Goal: Book appointment/travel/reservation

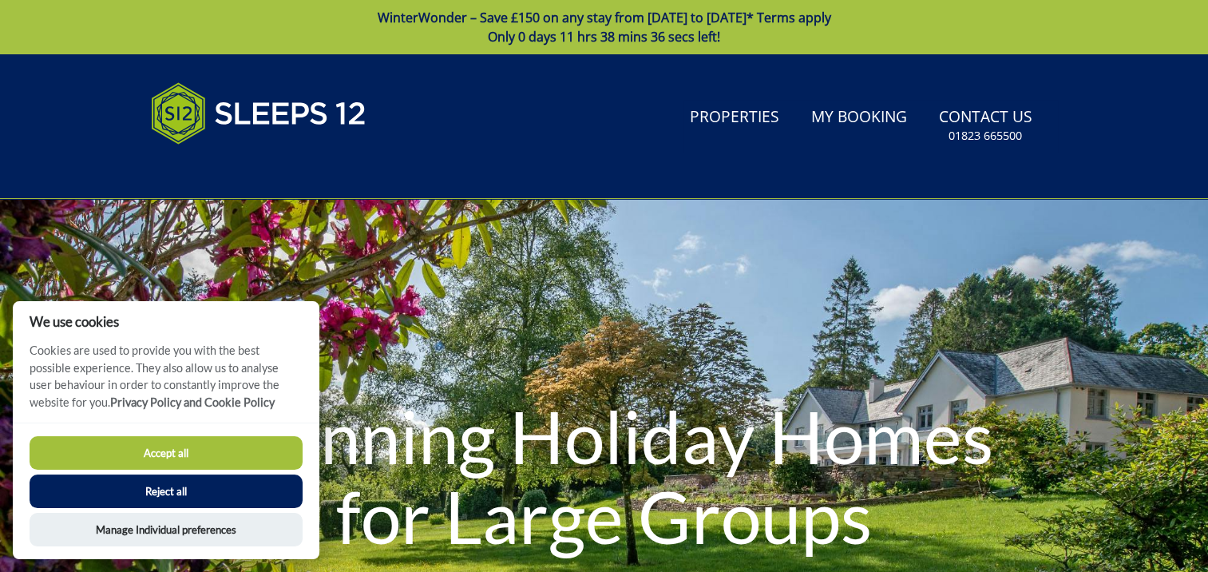
click at [166, 496] on button "Reject all" at bounding box center [166, 491] width 273 height 34
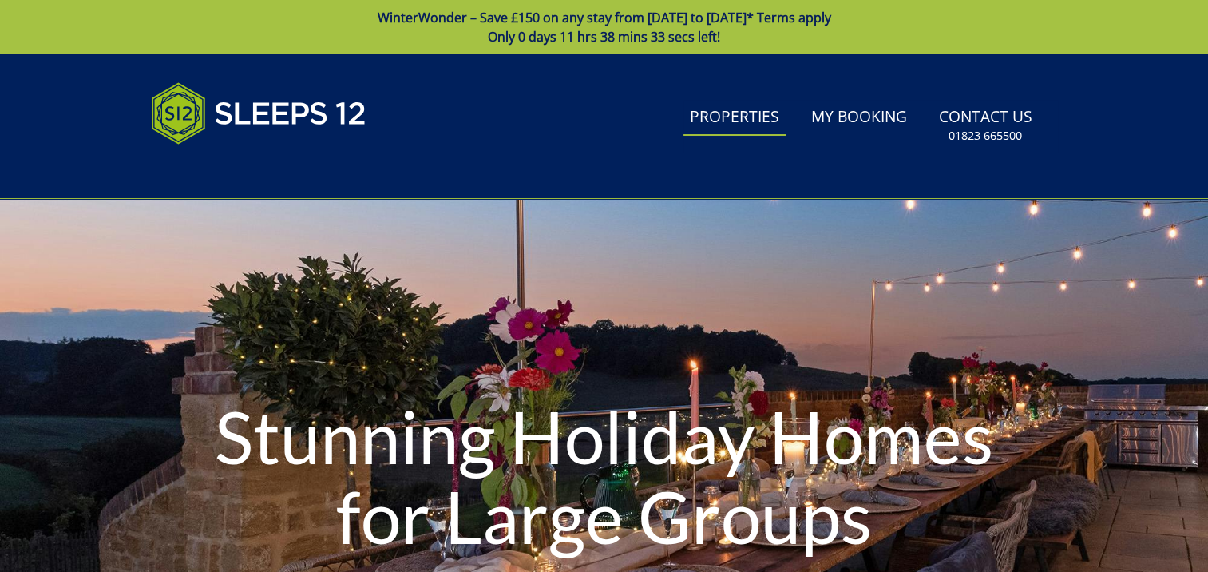
click at [726, 118] on link "Properties" at bounding box center [734, 118] width 102 height 36
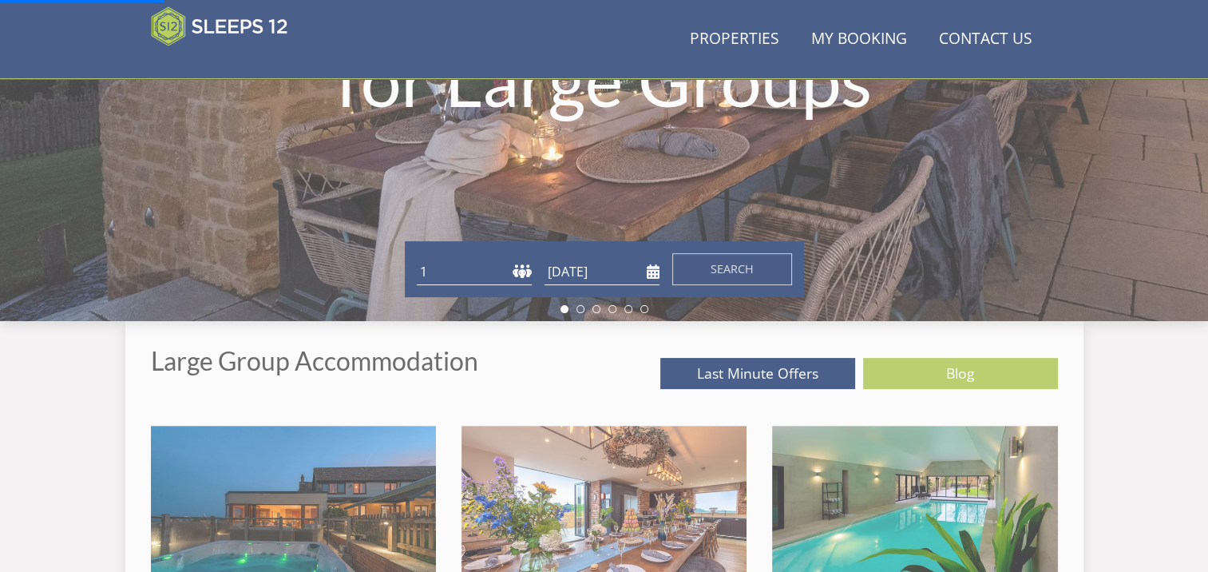
scroll to position [374, 0]
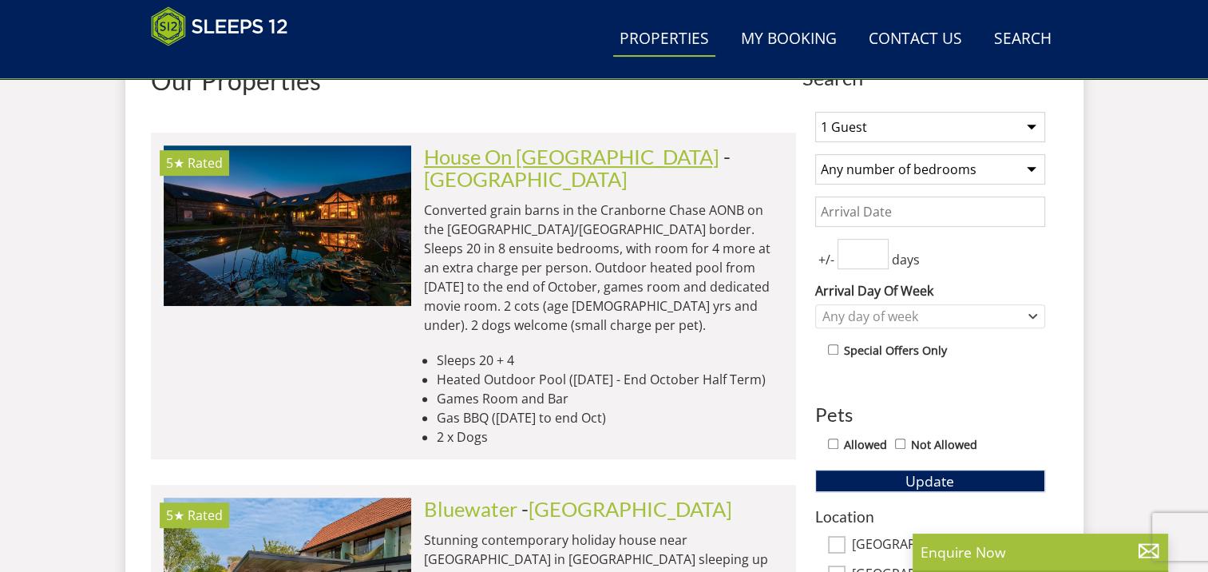
scroll to position [559, 0]
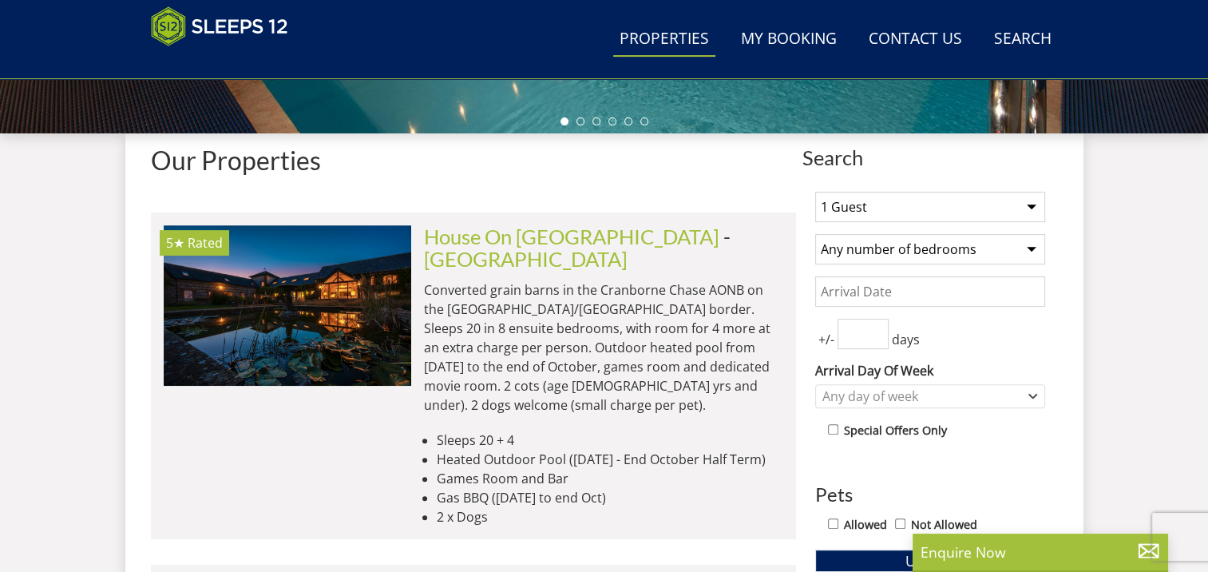
click at [952, 198] on select "1 Guest 2 Guests 3 Guests 4 Guests 5 Guests 6 Guests 7 Guests 8 Guests 9 Guests…" at bounding box center [930, 207] width 230 height 30
select select "18"
click at [815, 192] on select "1 Guest 2 Guests 3 Guests 4 Guests 5 Guests 6 Guests 7 Guests 8 Guests 9 Guests…" at bounding box center [930, 207] width 230 height 30
click at [888, 248] on select "Any number of bedrooms 4 Bedrooms 5 Bedrooms 6 Bedrooms 7 Bedrooms 8 Bedrooms 9…" at bounding box center [930, 249] width 230 height 30
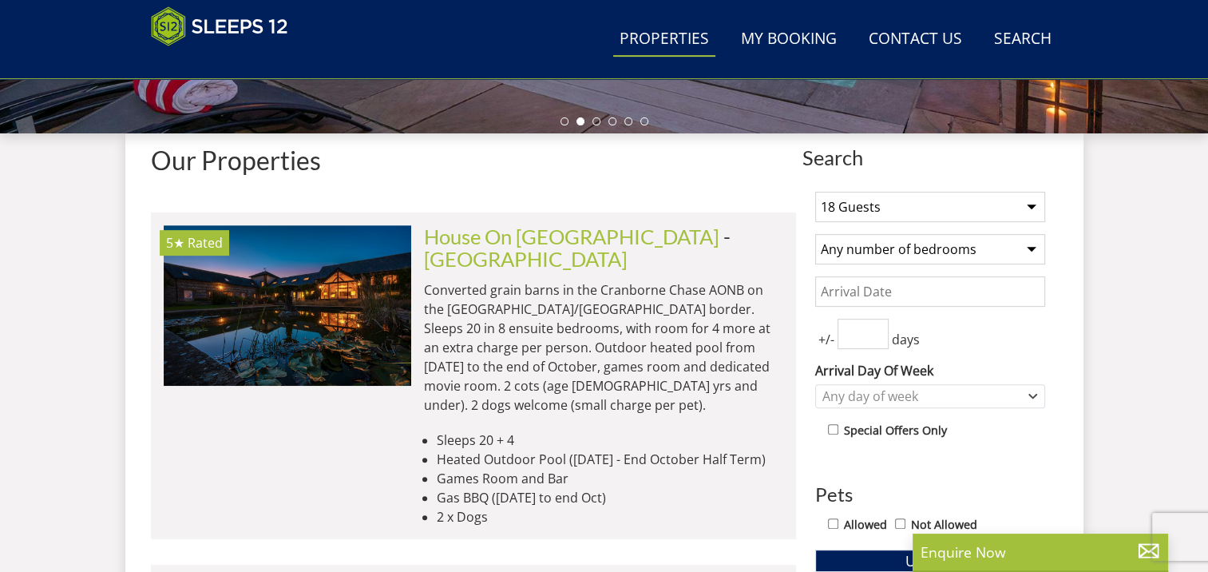
click at [926, 295] on input "Date" at bounding box center [930, 291] width 230 height 30
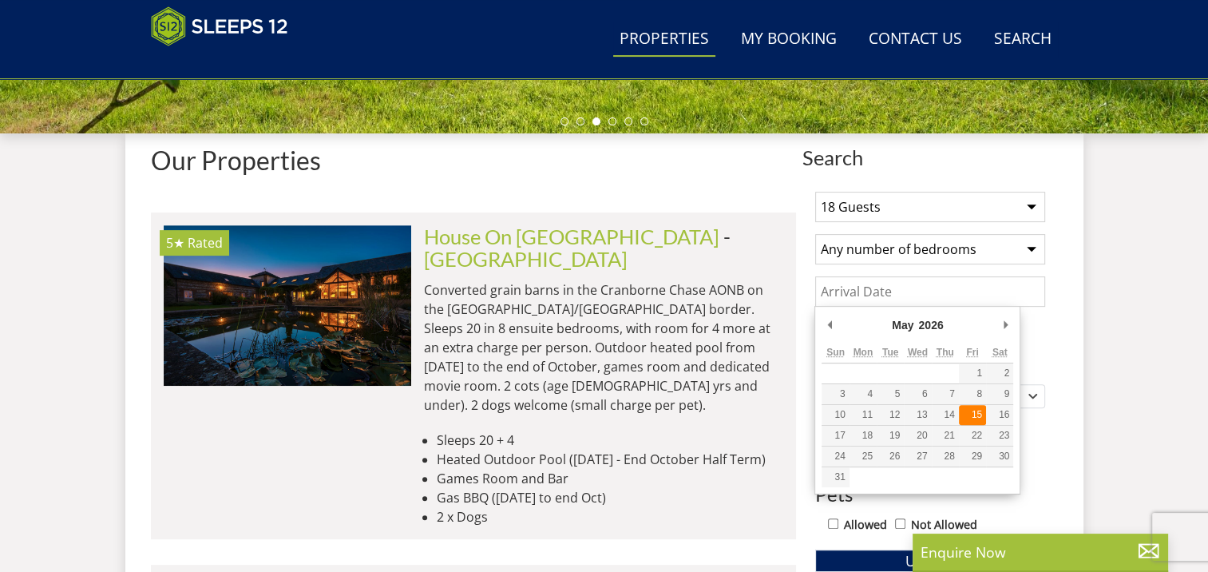
type input "15/05/2026"
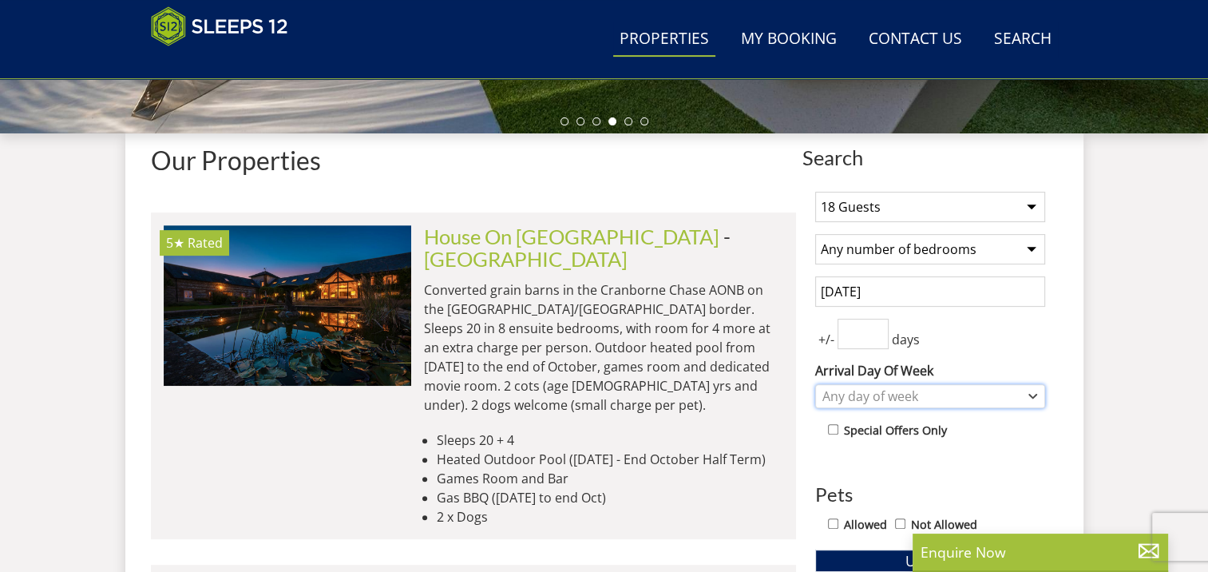
click at [908, 394] on div "Any day of week" at bounding box center [921, 396] width 207 height 18
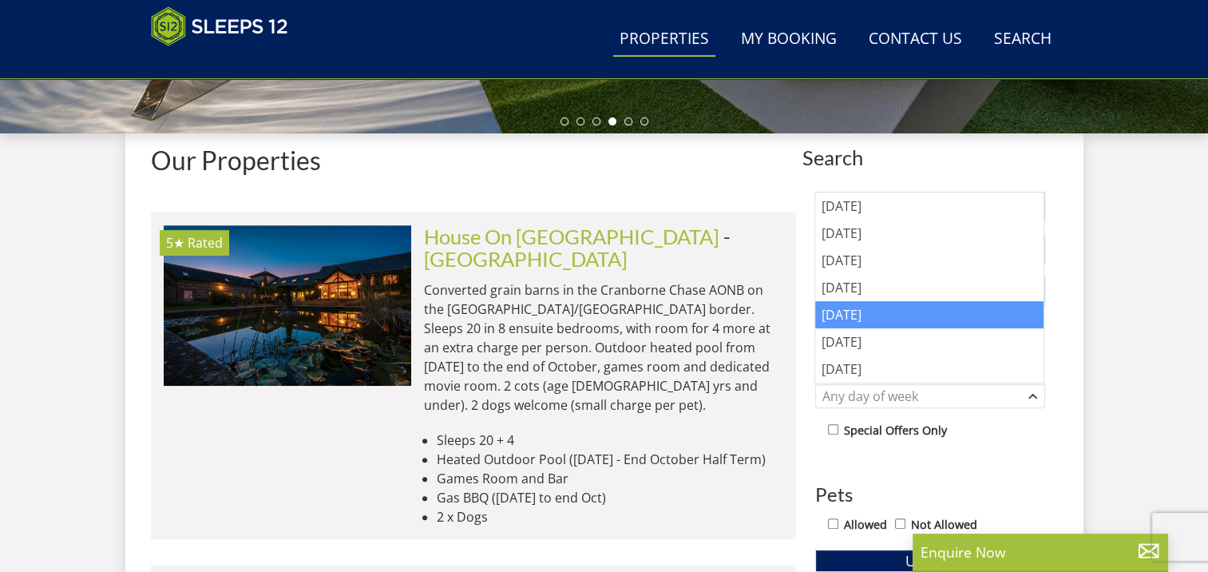
click at [881, 319] on div "Friday" at bounding box center [929, 314] width 228 height 27
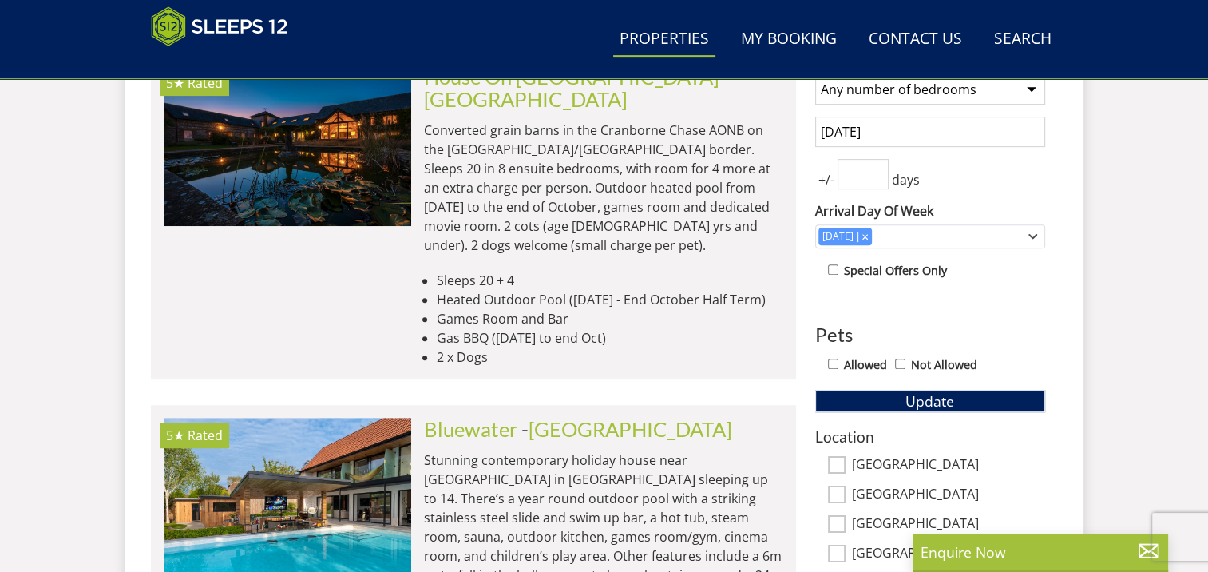
scroll to position [798, 0]
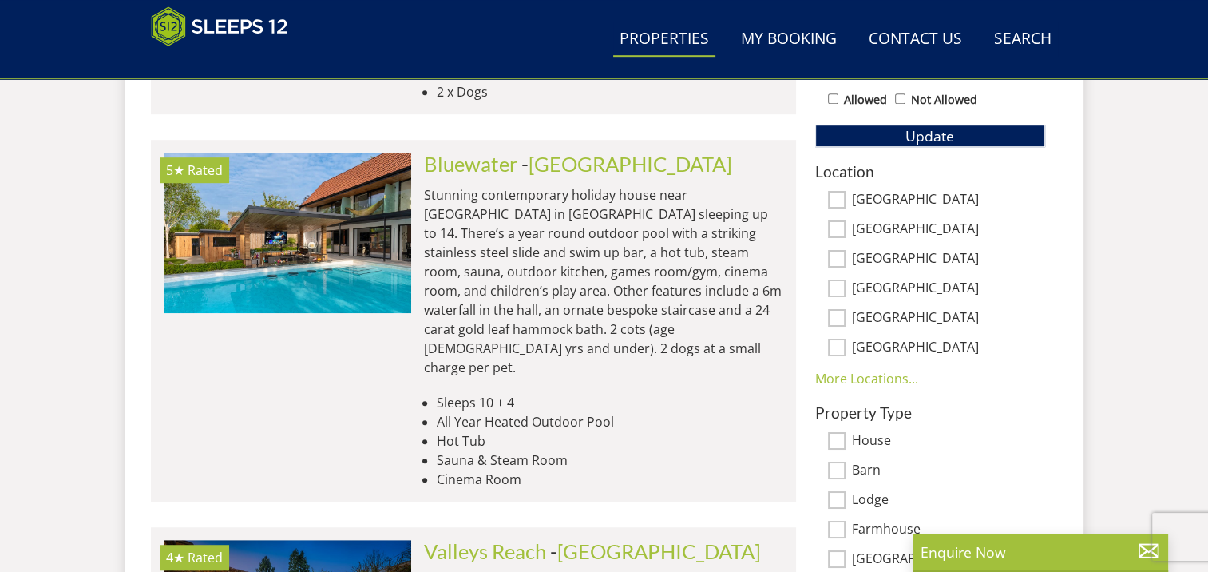
scroll to position [958, 0]
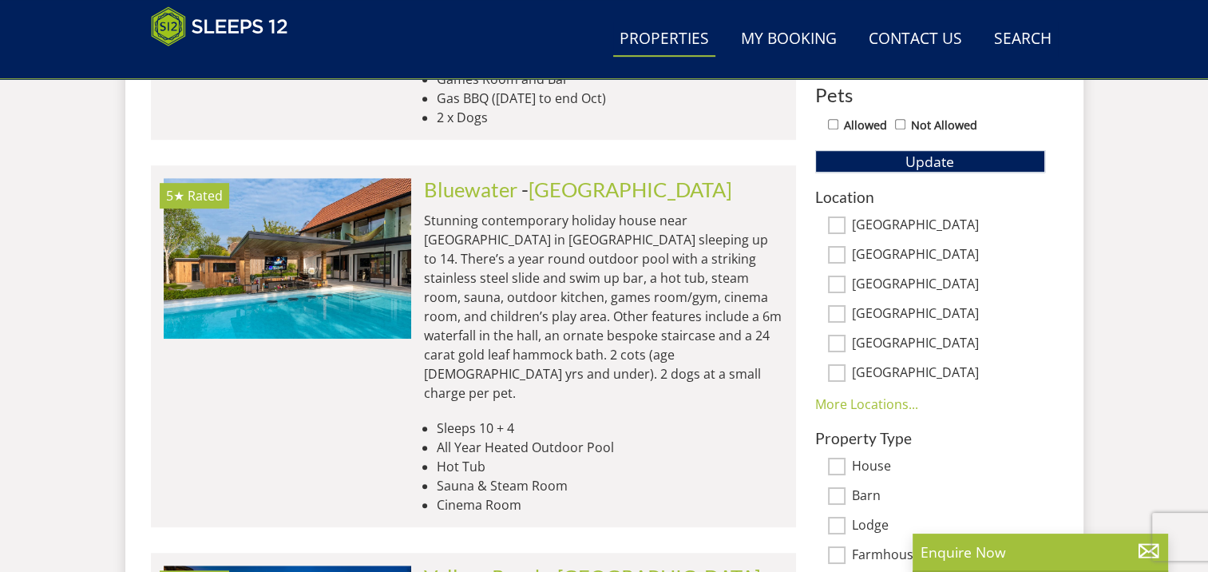
click at [834, 220] on input "Somerset" at bounding box center [837, 225] width 18 height 18
checkbox input "true"
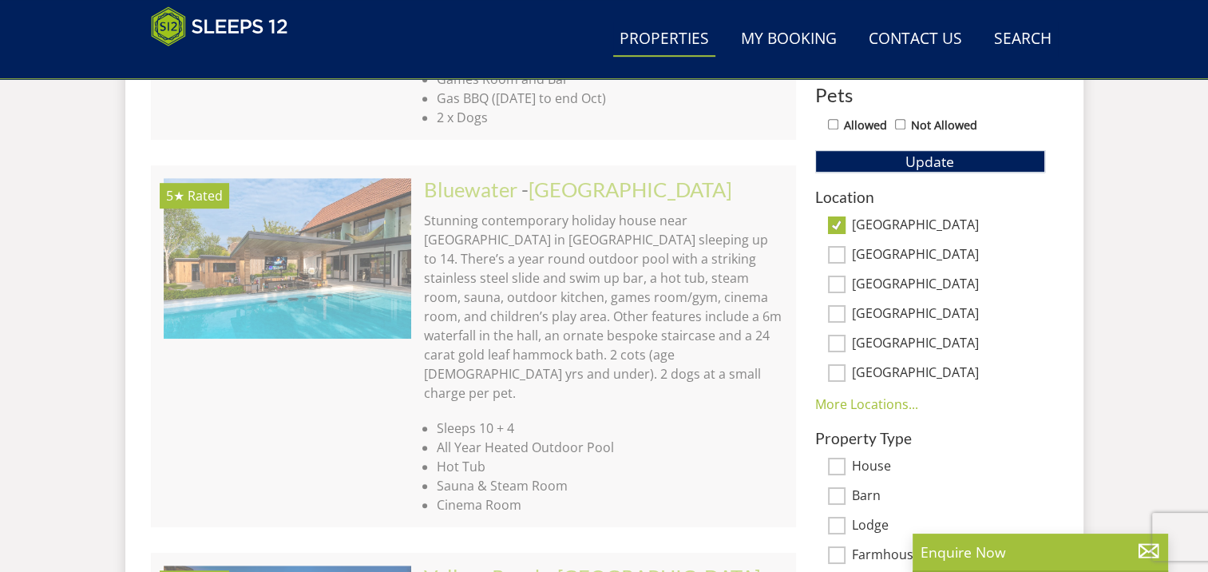
click at [840, 251] on input "Devon" at bounding box center [837, 255] width 18 height 18
checkbox input "true"
drag, startPoint x: 834, startPoint y: 283, endPoint x: 834, endPoint y: 311, distance: 27.9
click at [834, 284] on input "[GEOGRAPHIC_DATA]" at bounding box center [837, 284] width 18 height 18
checkbox input "true"
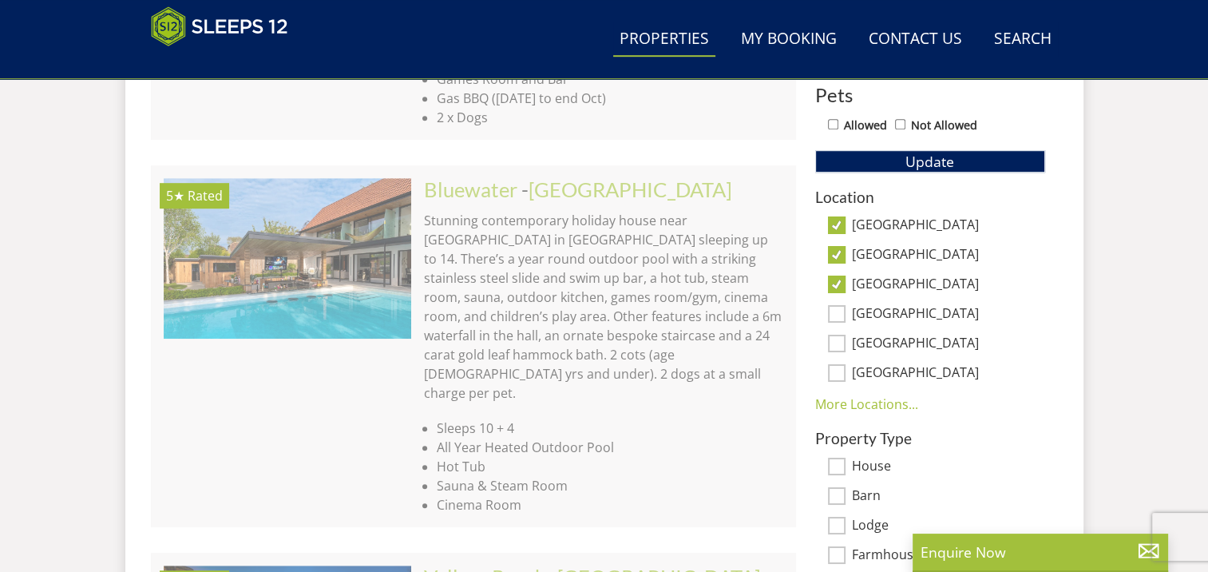
click at [834, 313] on input "Gloucestershire" at bounding box center [837, 314] width 18 height 18
checkbox input "true"
click at [835, 339] on input "[GEOGRAPHIC_DATA]" at bounding box center [837, 344] width 18 height 18
checkbox input "true"
click at [837, 370] on input "Nottinghamshire" at bounding box center [837, 373] width 18 height 18
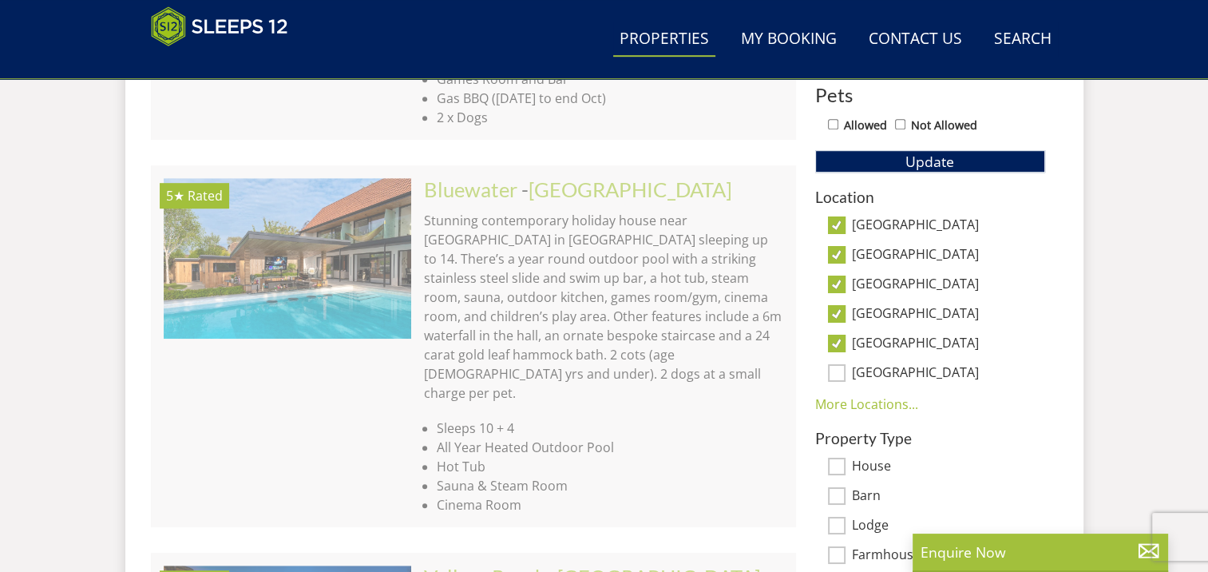
checkbox input "true"
click at [861, 401] on link "More Locations..." at bounding box center [866, 404] width 103 height 18
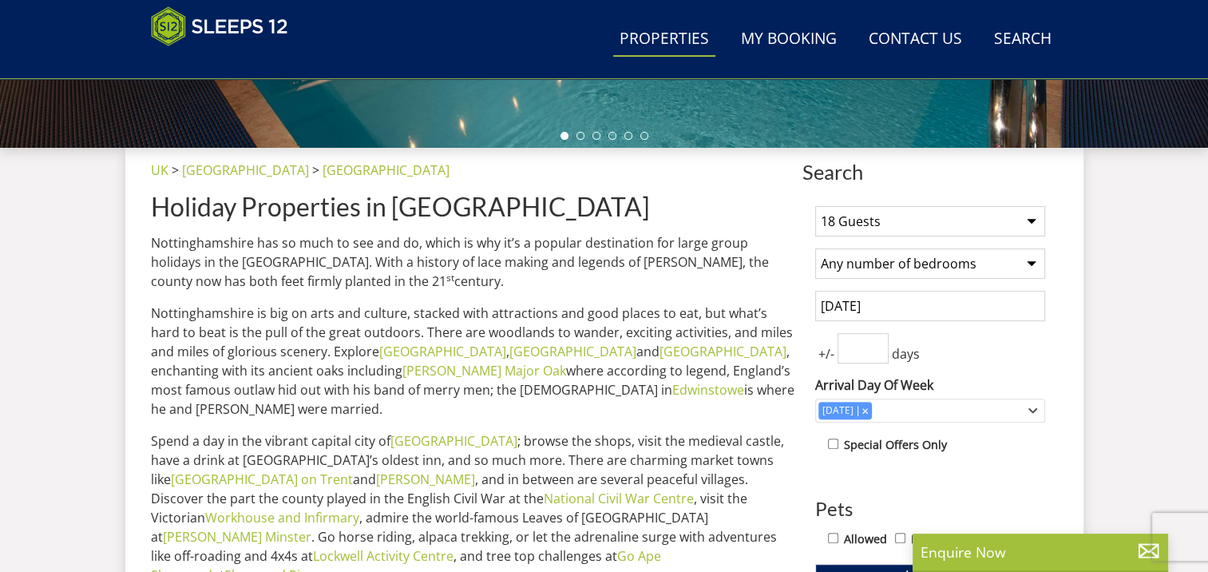
scroll to position [479, 0]
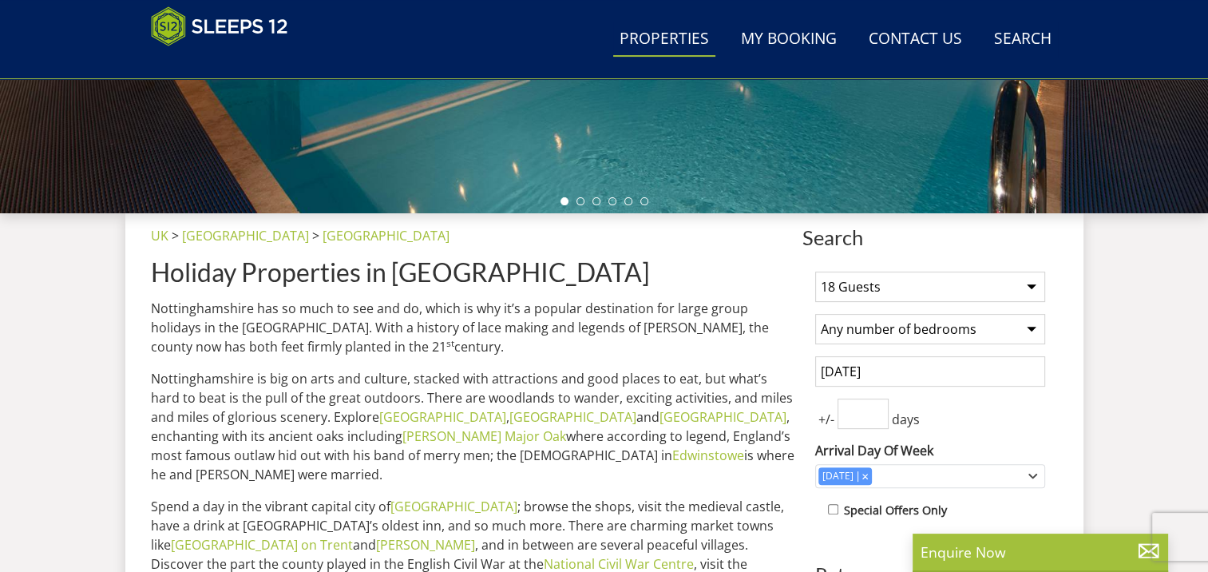
click at [907, 329] on select "Any number of bedrooms 4 Bedrooms 5 Bedrooms 6 Bedrooms 7 Bedrooms 8 Bedrooms 9…" at bounding box center [930, 329] width 230 height 30
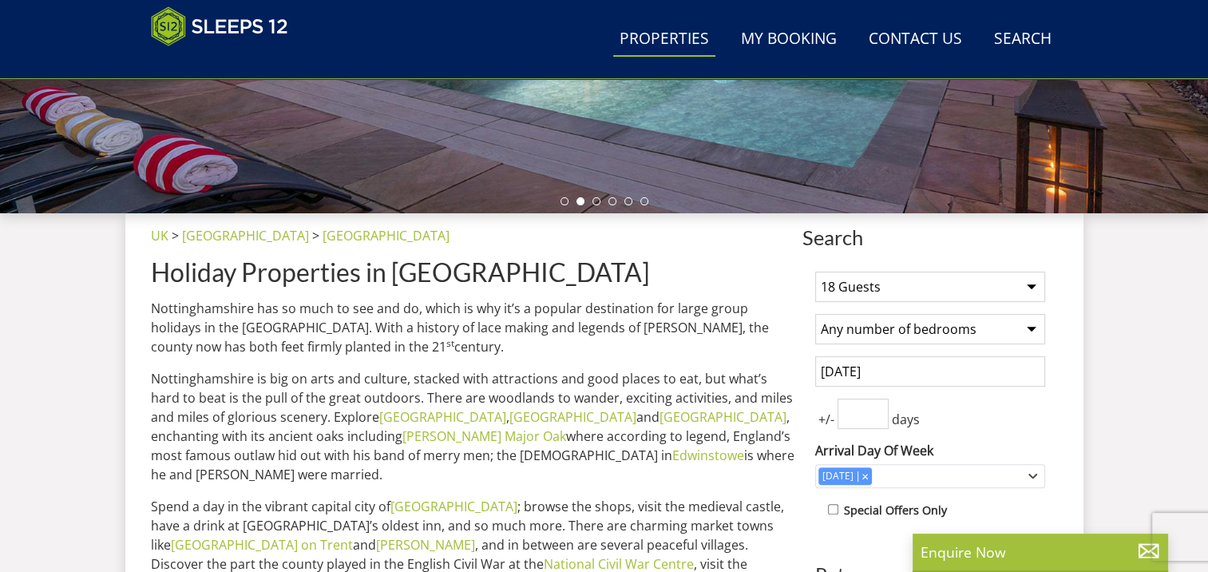
click at [1194, 326] on div "Search Menu Properties My Booking Contact Us 01823 665500 Search Check Availabi…" at bounding box center [604, 314] width 1208 height 1479
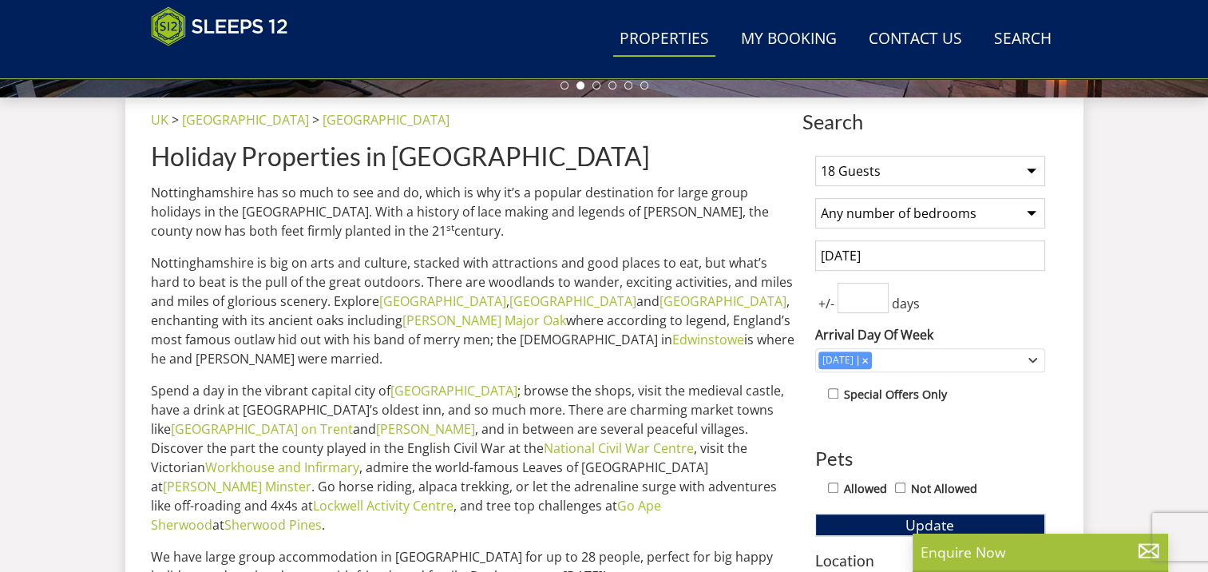
scroll to position [719, 0]
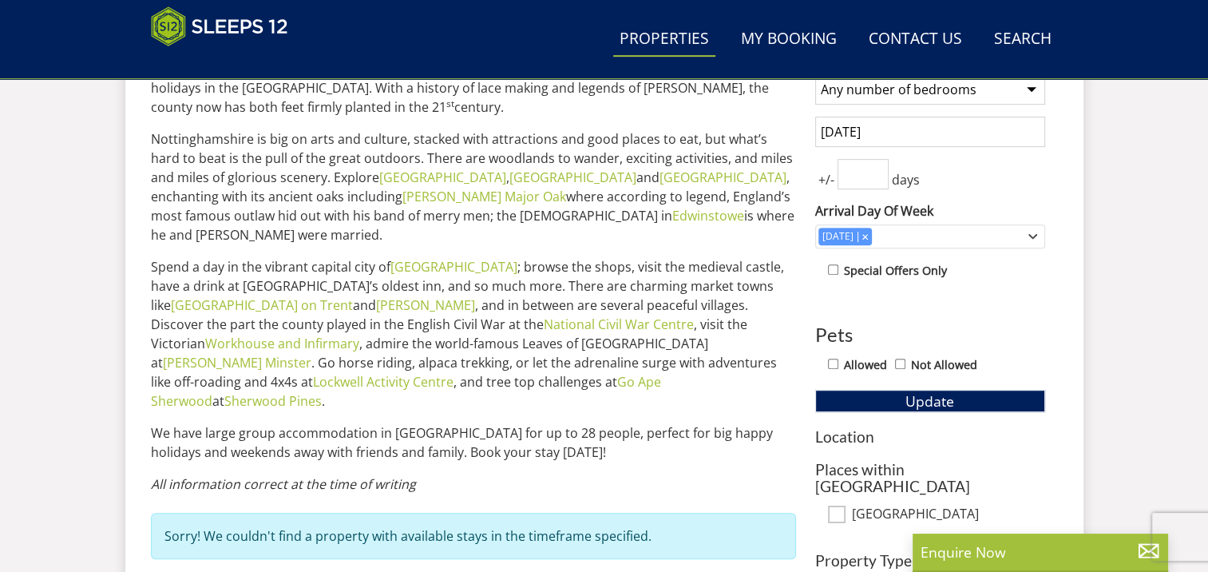
click at [1125, 303] on div "Search Menu Properties My Booking Contact Us 01823 665500 Search Check Availabi…" at bounding box center [604, 75] width 1208 height 1479
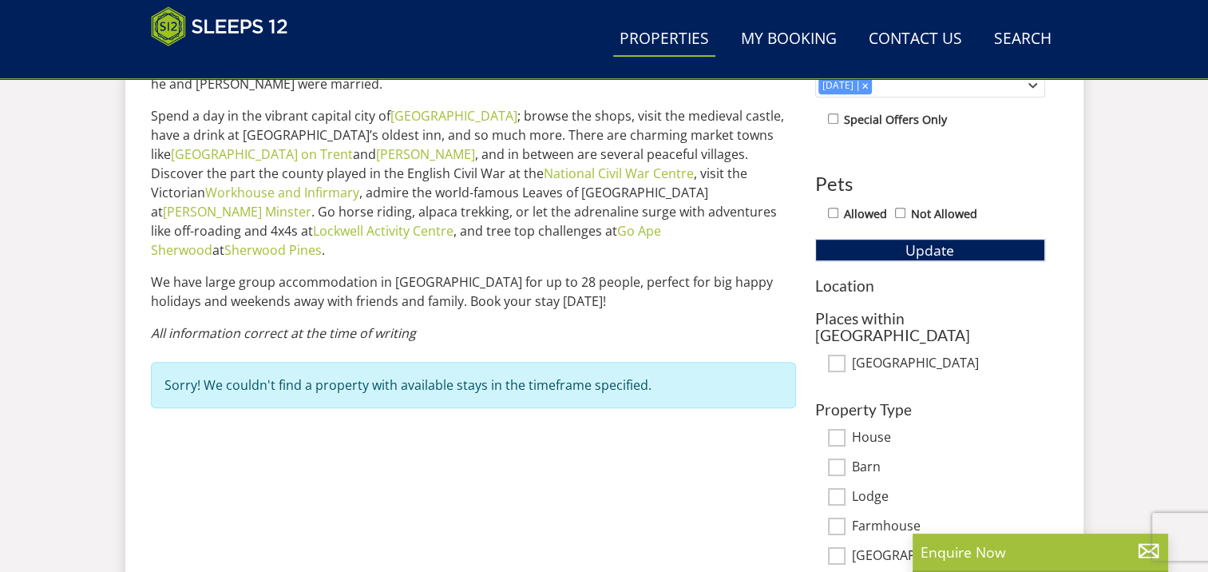
scroll to position [878, 0]
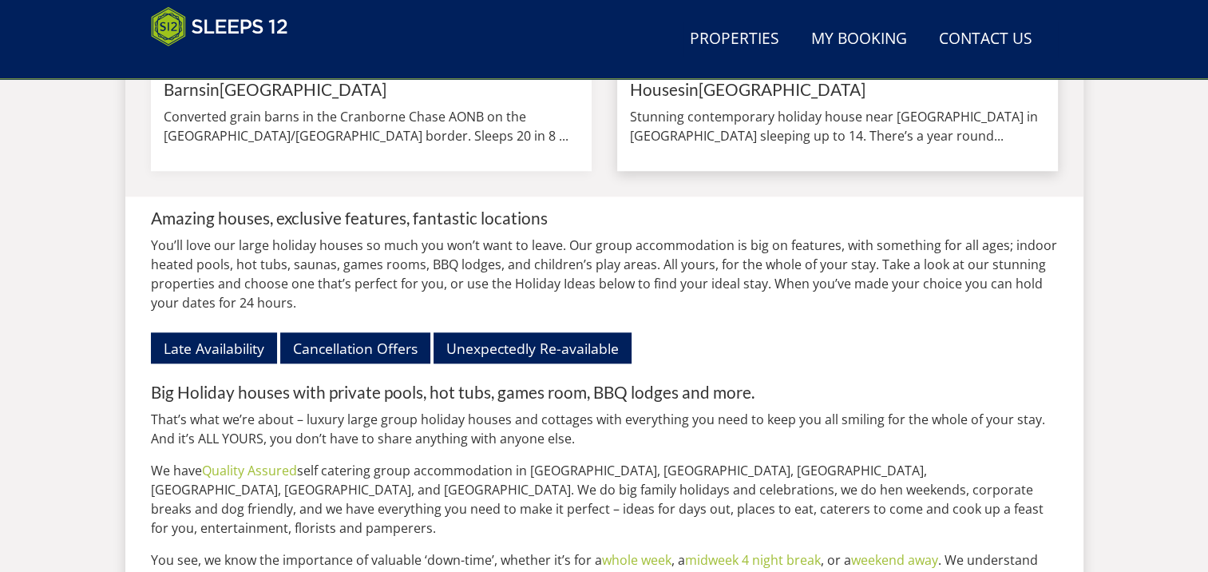
scroll to position [1731, 0]
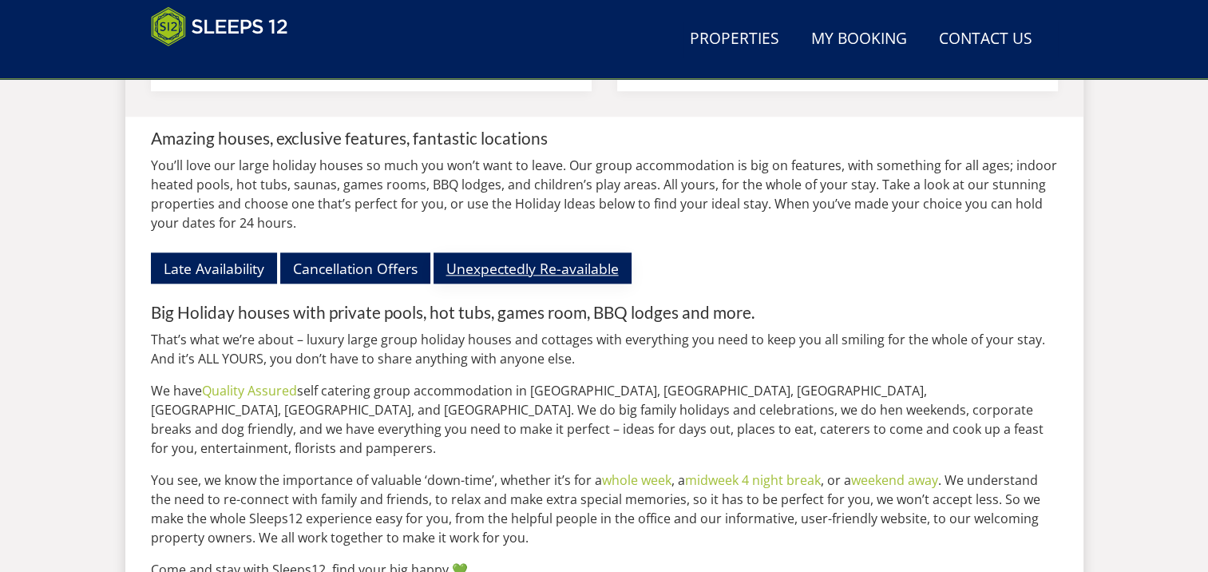
click at [505, 283] on link "Unexpectedly Re-available" at bounding box center [533, 267] width 198 height 31
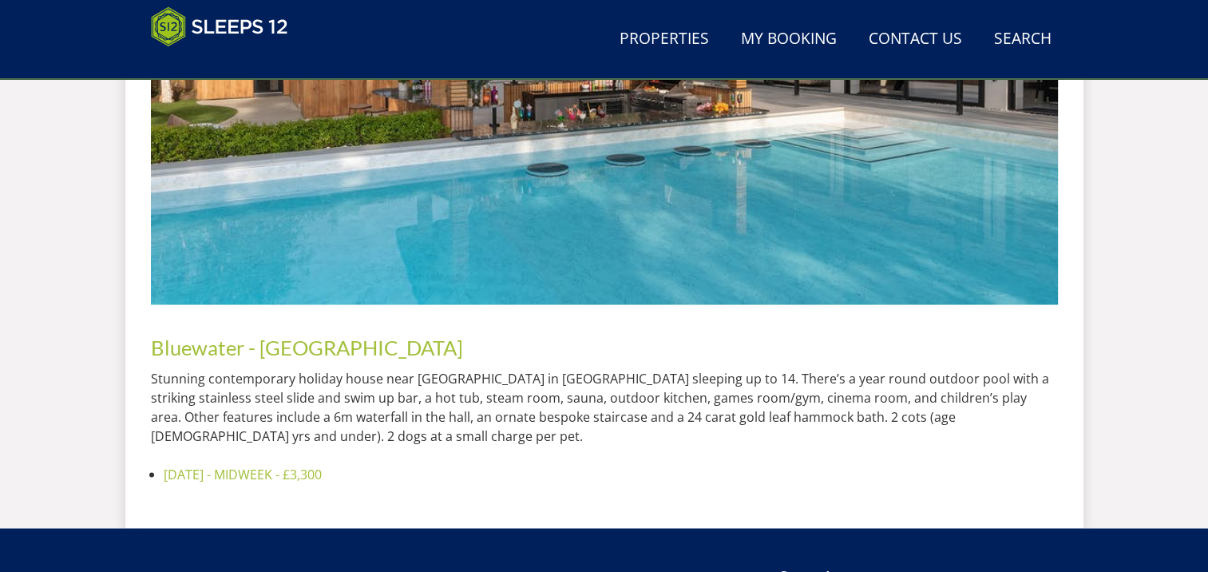
scroll to position [2794, 0]
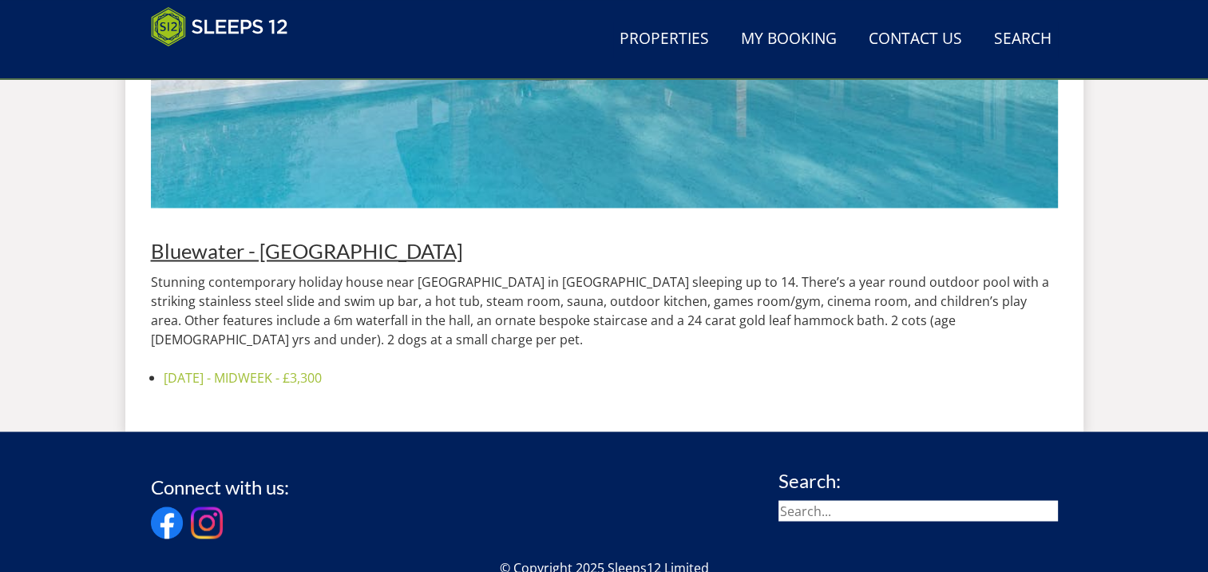
click at [254, 238] on link "Bluewater - Bristol" at bounding box center [307, 250] width 312 height 24
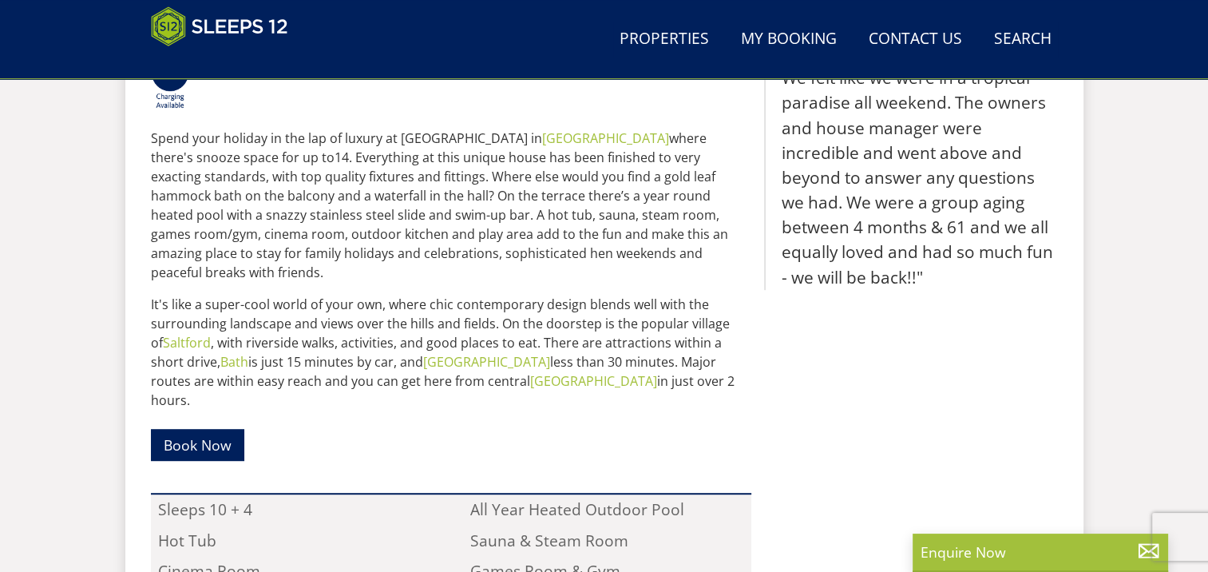
scroll to position [878, 0]
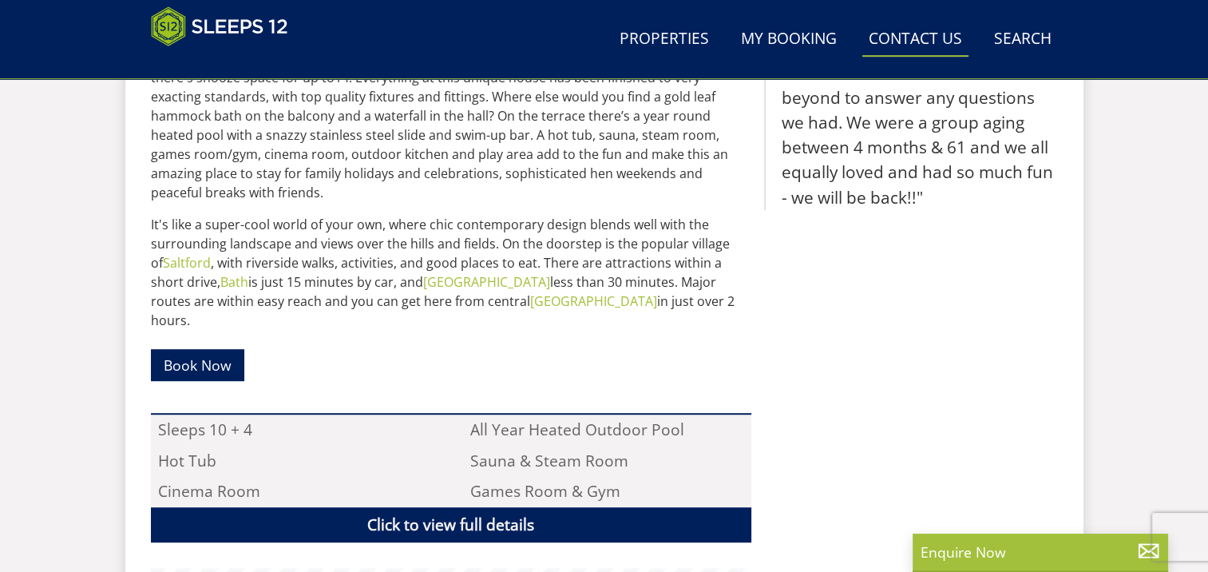
click at [909, 32] on link "Contact Us 01823 665500" at bounding box center [915, 40] width 106 height 36
